Goal: Task Accomplishment & Management: Manage account settings

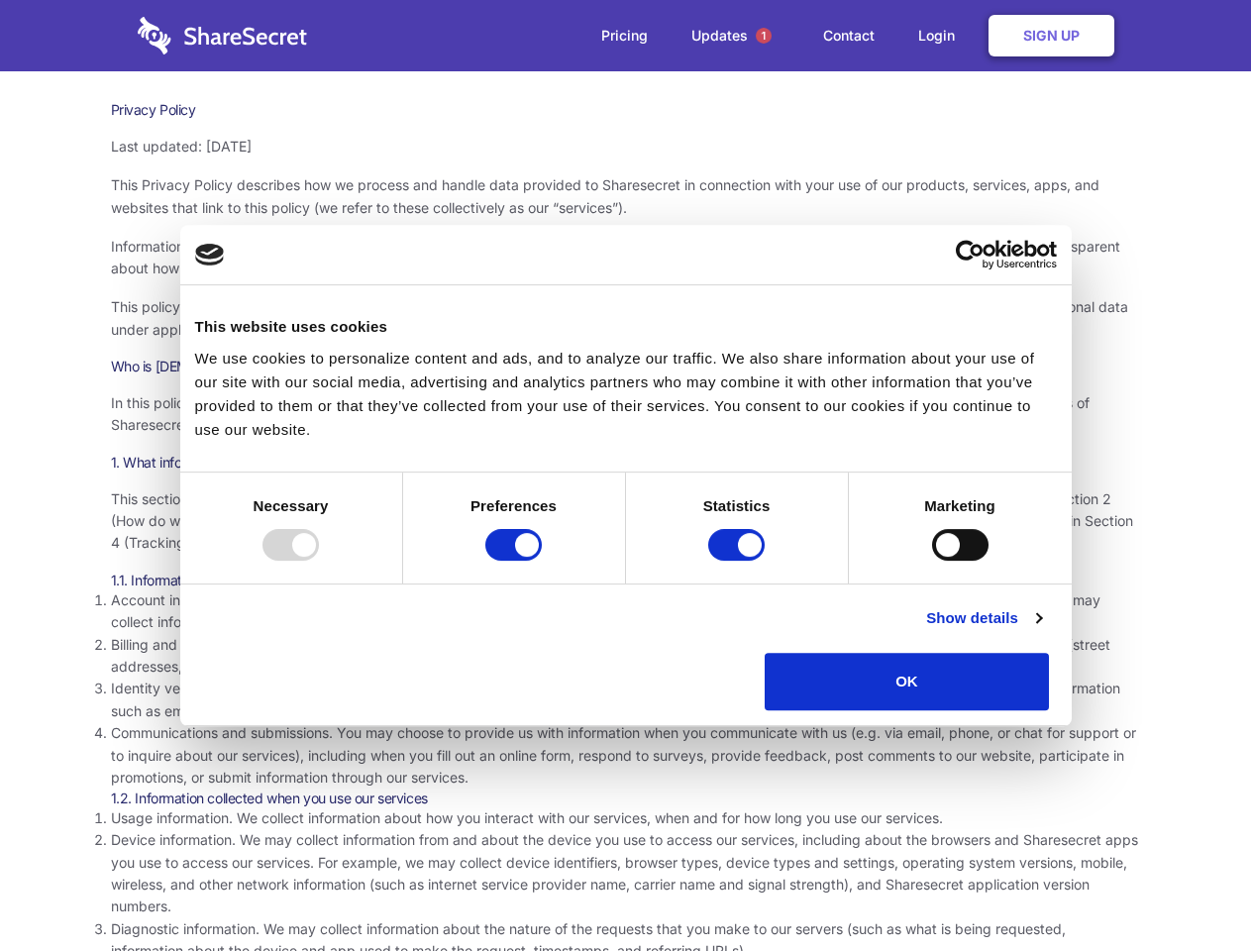
click at [319, 561] on div at bounding box center [291, 545] width 56 height 32
click at [542, 561] on input "Preferences" at bounding box center [514, 545] width 56 height 32
checkbox input "false"
click at [739, 561] on input "Statistics" at bounding box center [736, 545] width 56 height 32
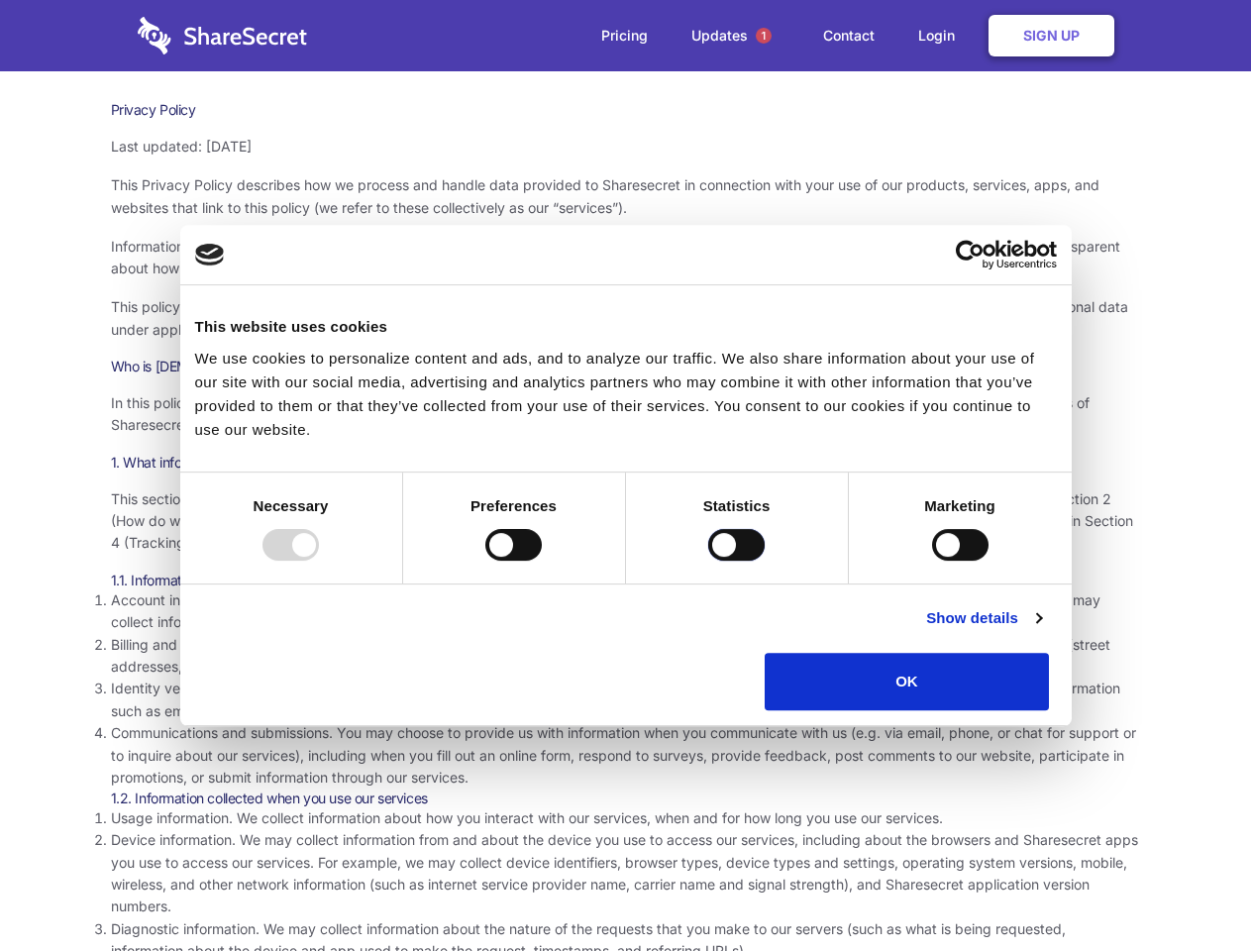
checkbox input "false"
click at [932, 561] on input "Marketing" at bounding box center [960, 545] width 56 height 32
checkbox input "true"
click at [1041, 630] on link "Show details" at bounding box center [983, 618] width 115 height 24
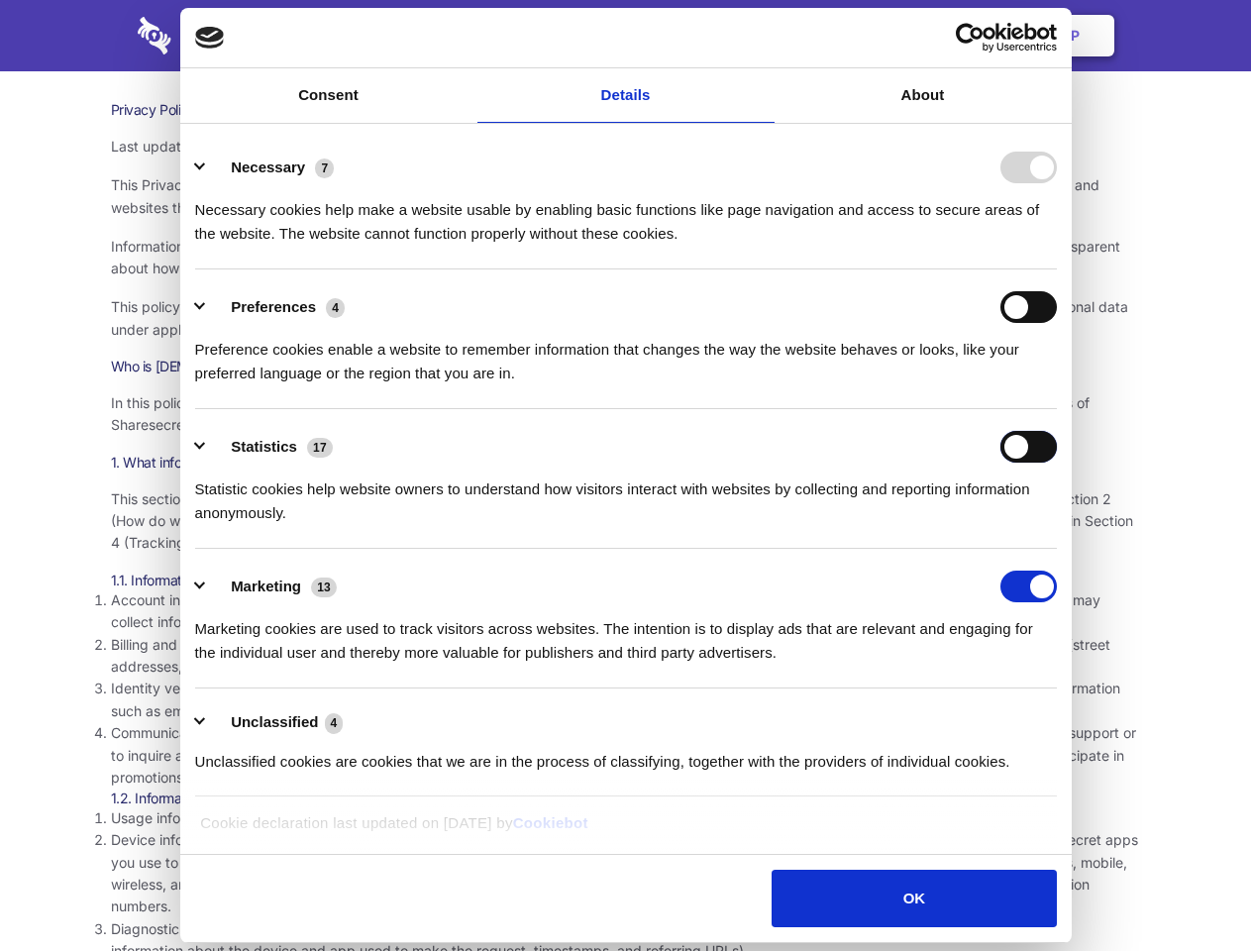
click at [1057, 525] on div "Statistics 17 Statistic cookies help website owners to understand how visitors …" at bounding box center [626, 478] width 862 height 94
click at [763, 36] on span "1" at bounding box center [764, 36] width 16 height 16
